Goal: Find contact information: Find contact information

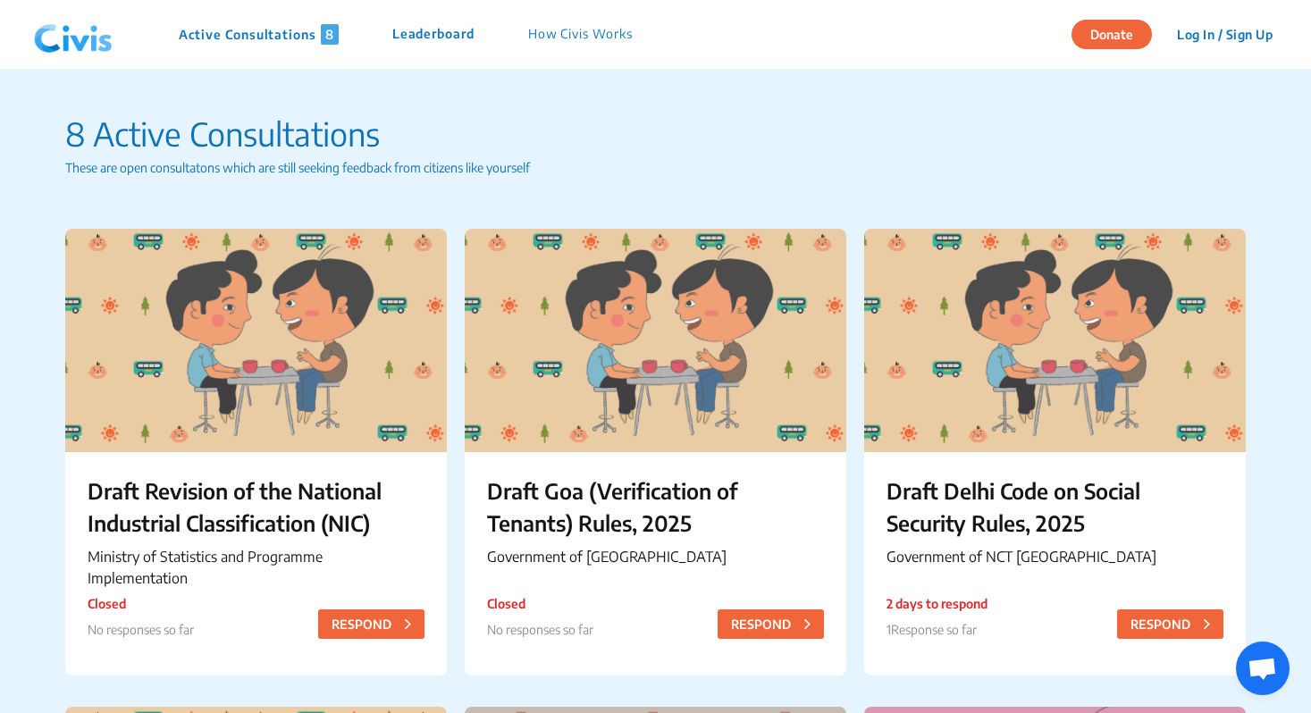
scroll to position [8049, 0]
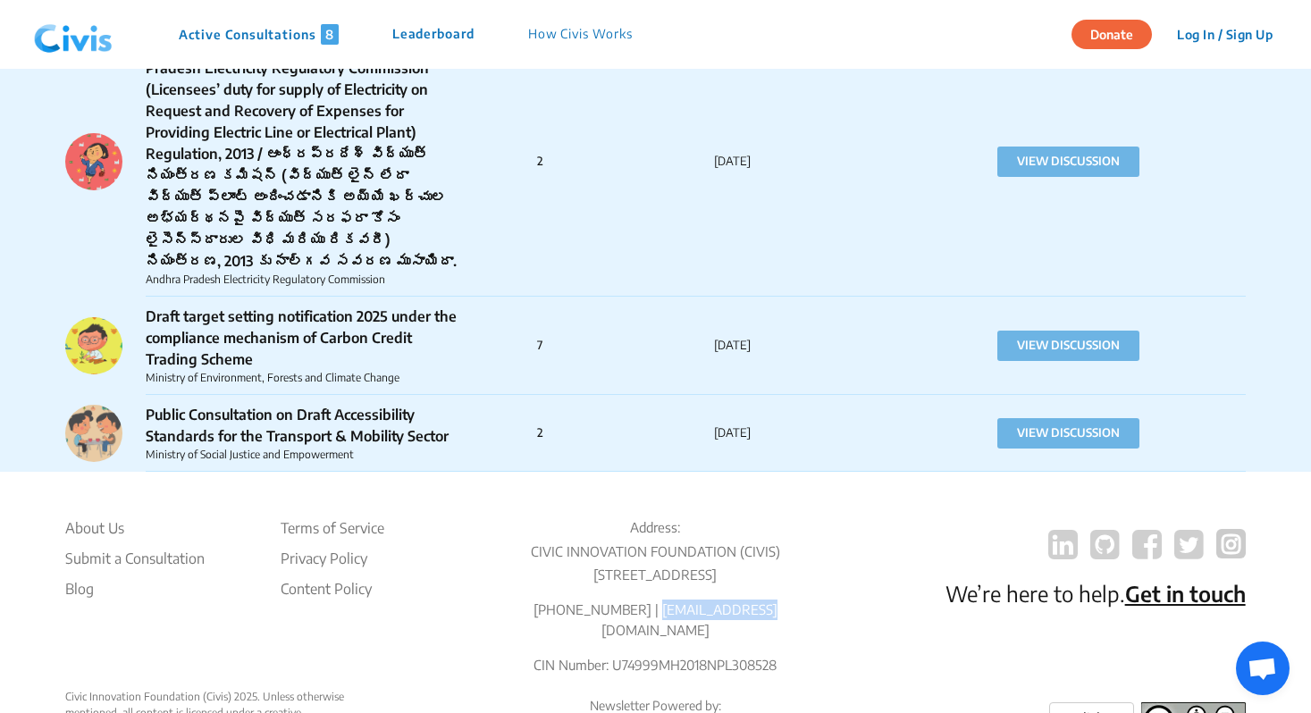
drag, startPoint x: 756, startPoint y: 549, endPoint x: 667, endPoint y: 548, distance: 89.3
click at [667, 600] on p "[PHONE_NUMBER] | [EMAIL_ADDRESS][DOMAIN_NAME]" at bounding box center [655, 620] width 318 height 40
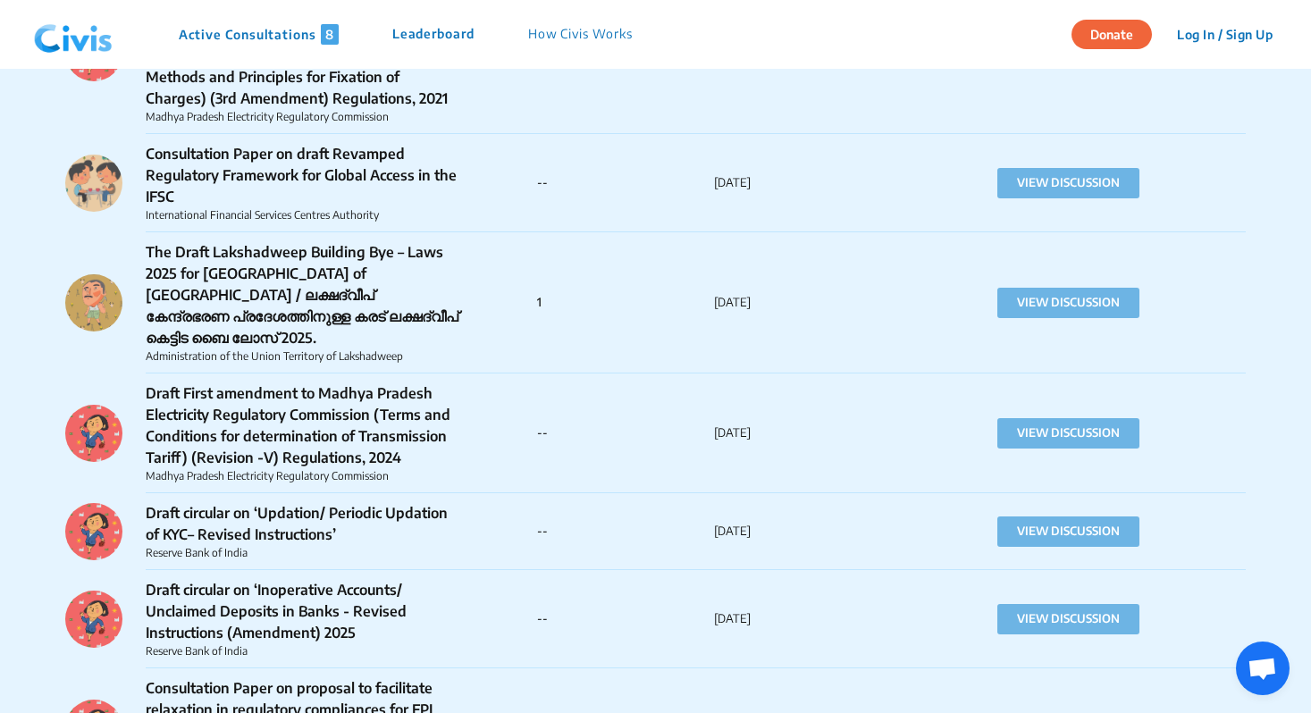
scroll to position [11191, 0]
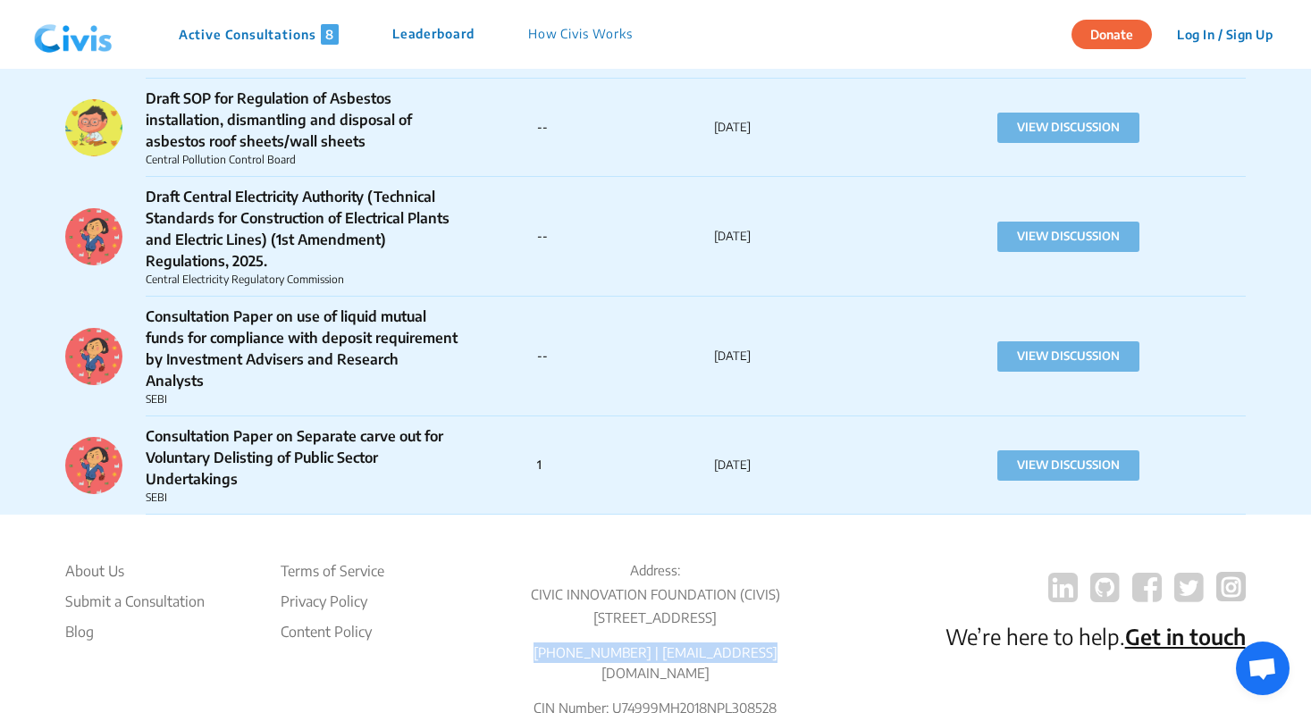
drag, startPoint x: 558, startPoint y: 540, endPoint x: 780, endPoint y: 548, distance: 221.7
click at [781, 642] on p "[PHONE_NUMBER] | [EMAIL_ADDRESS][DOMAIN_NAME]" at bounding box center [655, 662] width 318 height 40
copy p "[PHONE_NUMBER] | [EMAIL_ADDRESS][DOMAIN_NAME]"
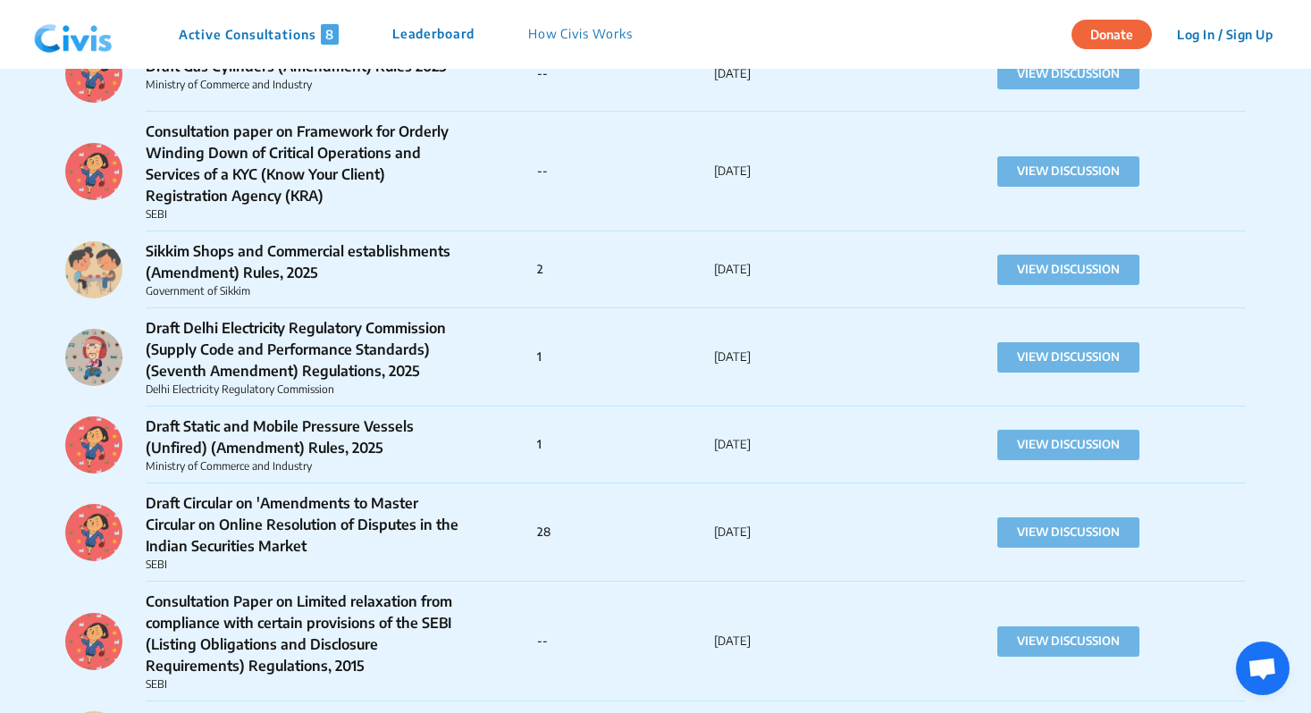
scroll to position [12618, 0]
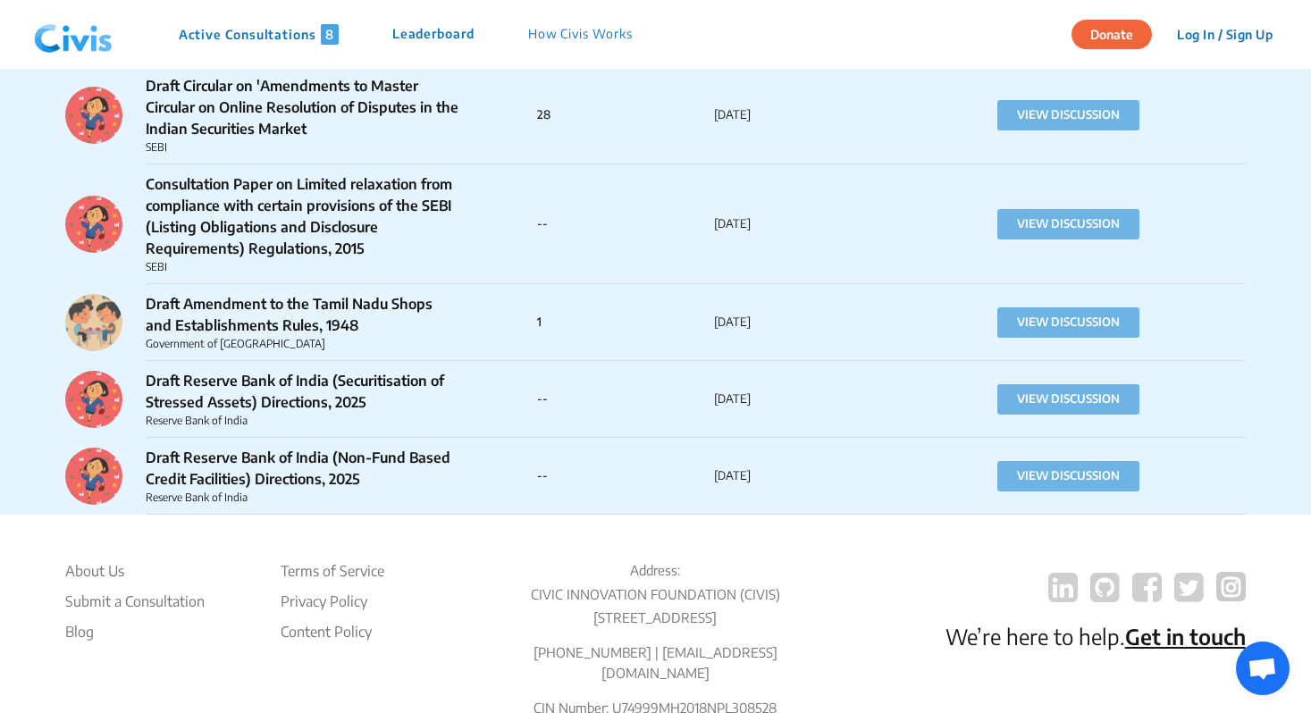
click at [779, 561] on div "Address: CIVIC INNOVATION FOUNDATION (CIVIS) Office No. 308, Mint Chamber, Buil…" at bounding box center [655, 646] width 318 height 172
drag, startPoint x: 756, startPoint y: 547, endPoint x: 664, endPoint y: 545, distance: 92.0
click at [664, 642] on p "[PHONE_NUMBER] | [EMAIL_ADDRESS][DOMAIN_NAME]" at bounding box center [655, 662] width 318 height 40
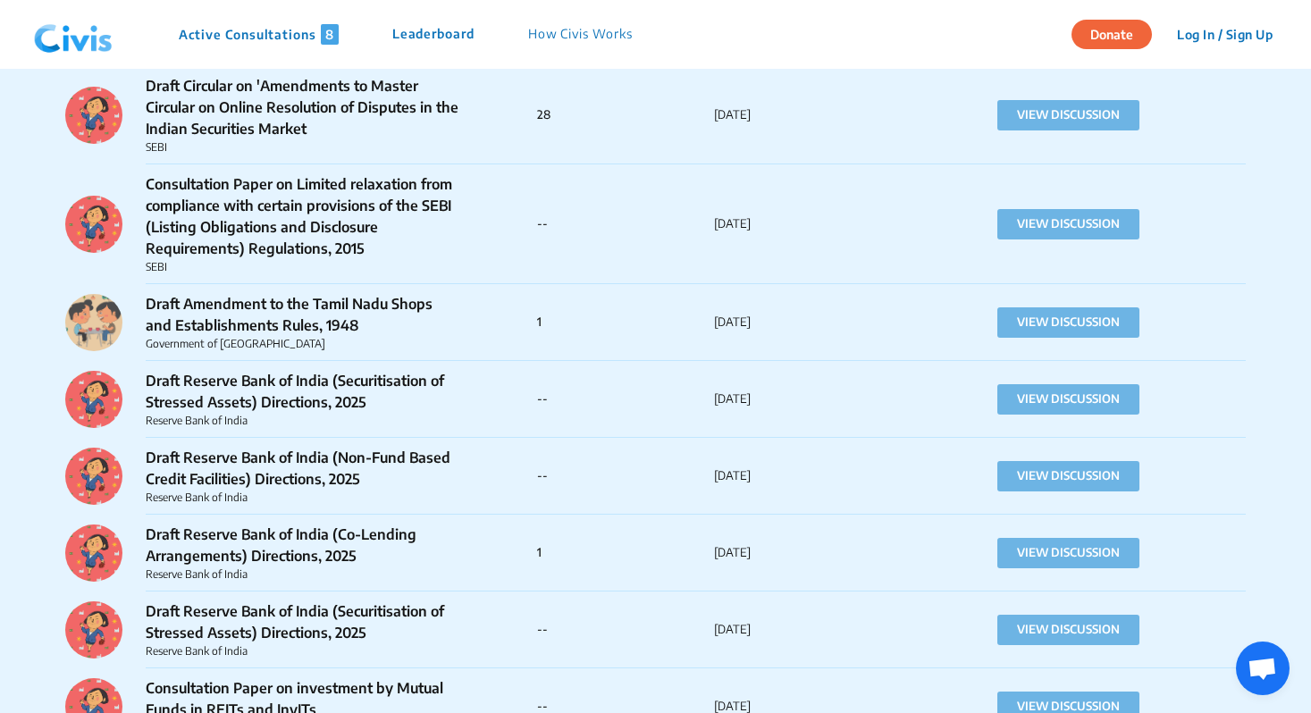
copy p "info@civis.vote"
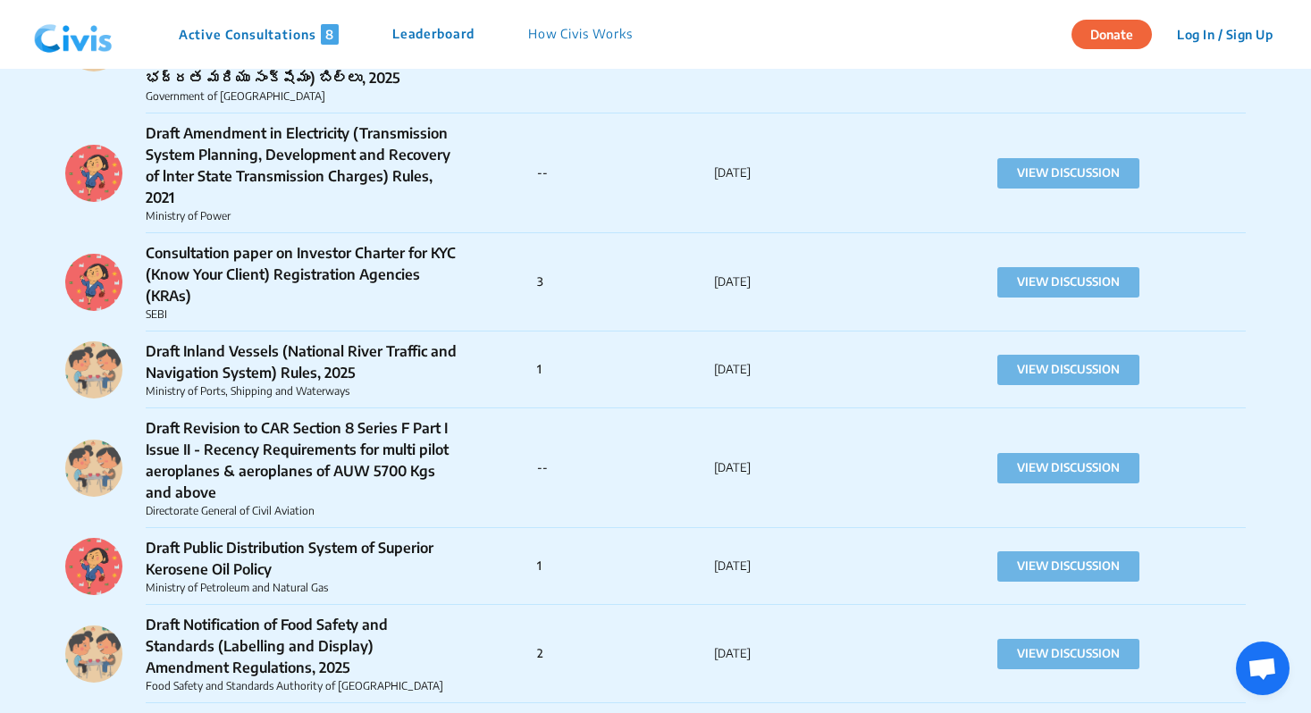
scroll to position [14243, 0]
